Goal: Book appointment/travel/reservation

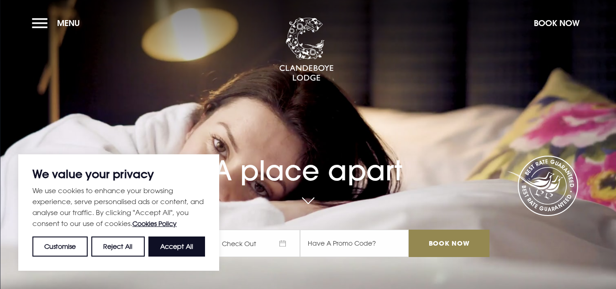
click at [136, 112] on div "A place apart Check In Check Out Mon Tue Wed Thur Fri Sat Sun Mon Tue Wed Thur …" at bounding box center [307, 162] width 373 height 207
click at [186, 248] on button "Accept All" at bounding box center [176, 246] width 57 height 20
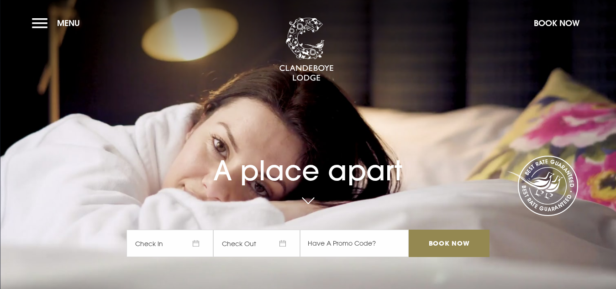
checkbox input "true"
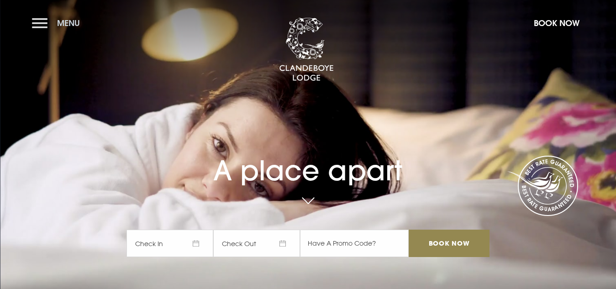
click at [59, 29] on button "Menu" at bounding box center [58, 23] width 52 height 20
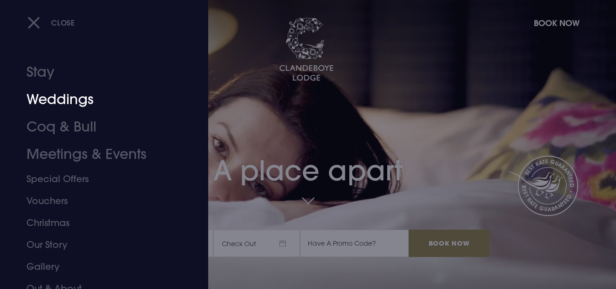
click at [55, 99] on link "Weddings" at bounding box center [97, 99] width 143 height 27
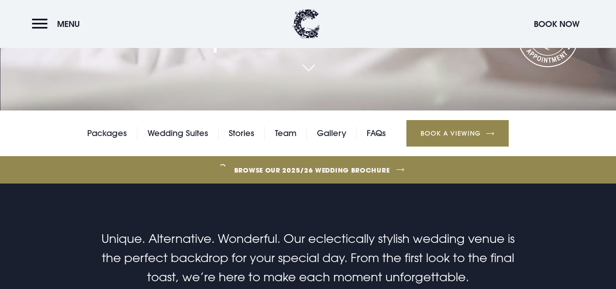
scroll to position [197, 0]
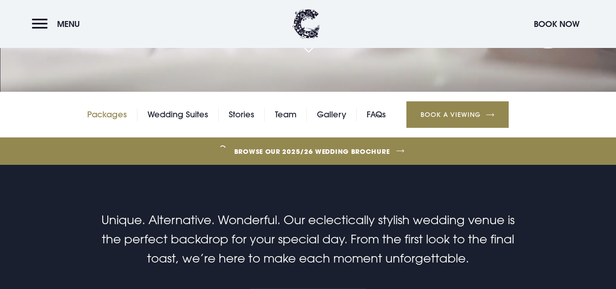
click at [114, 119] on link "Packages" at bounding box center [107, 115] width 40 height 14
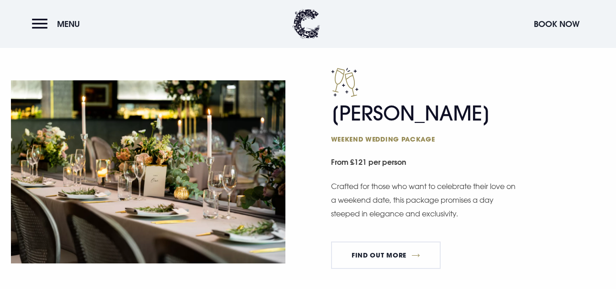
scroll to position [795, 0]
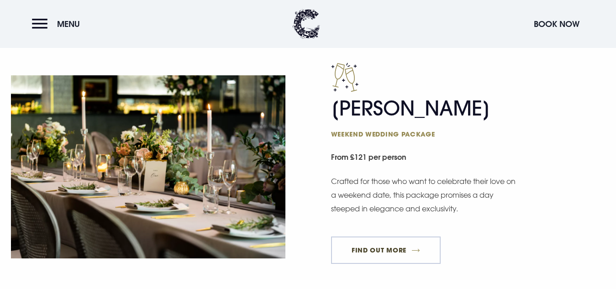
click at [401, 250] on link "FIND OUT MORE" at bounding box center [386, 249] width 110 height 27
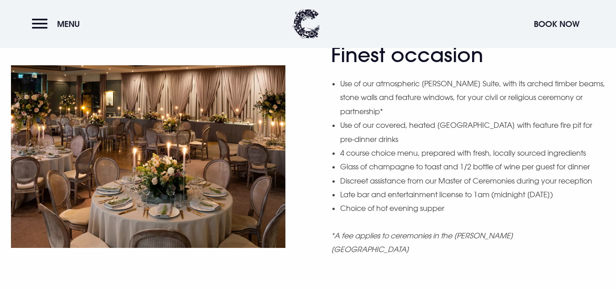
scroll to position [750, 0]
